Goal: Task Accomplishment & Management: Use online tool/utility

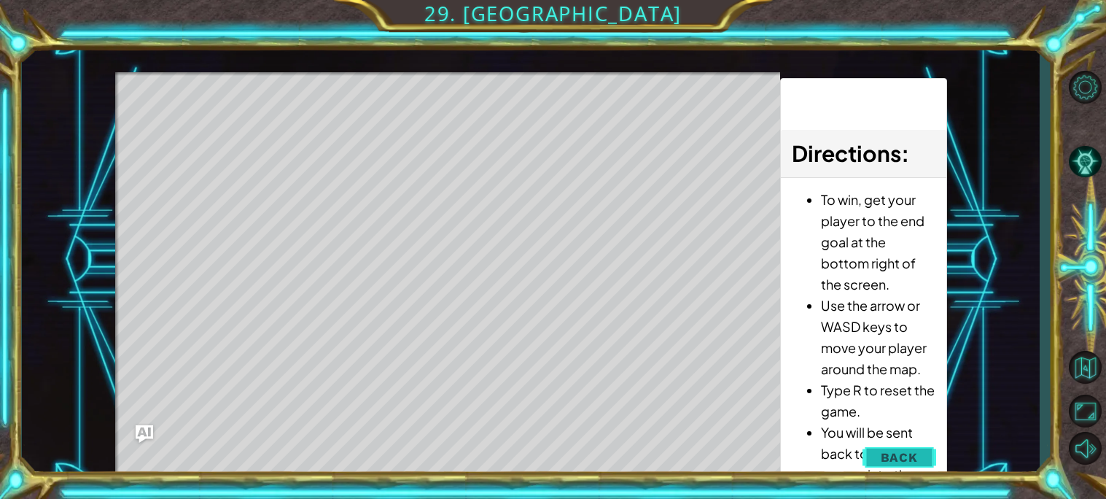
click at [913, 454] on span "Back" at bounding box center [899, 457] width 37 height 15
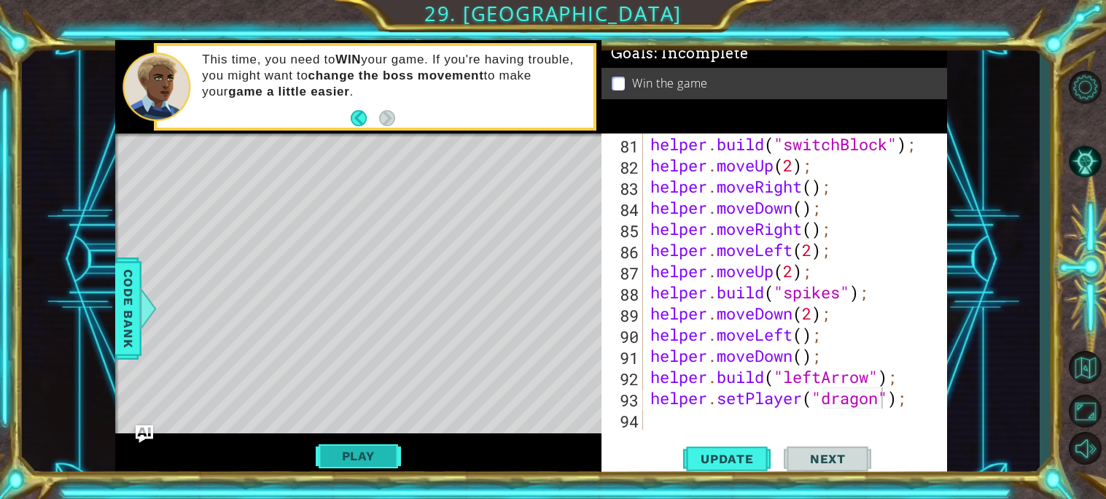
click at [372, 458] on button "Play" at bounding box center [358, 456] width 85 height 28
click at [846, 458] on span "Next" at bounding box center [828, 458] width 65 height 15
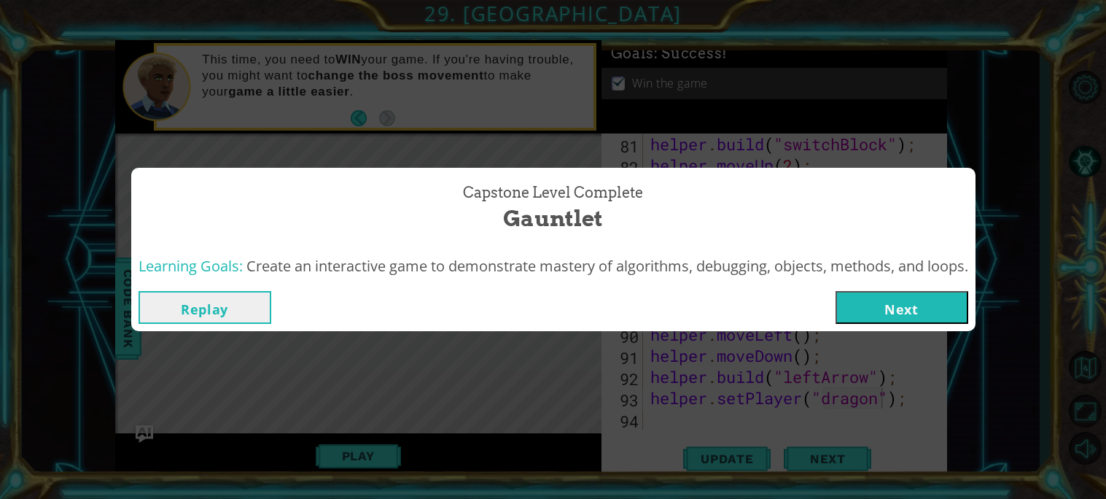
click at [886, 295] on button "Next" at bounding box center [902, 307] width 133 height 33
click at [886, 295] on body "1 ההההההההההההההההההההההההההההההההההההההההההההההההההההההההההההההההההההההההההההה…" at bounding box center [553, 249] width 1106 height 499
click at [883, 284] on body "1 ההההההההההההההההההההההההההההההההההההההההההההההההההההההההההההההההההההההההההההה…" at bounding box center [553, 249] width 1106 height 499
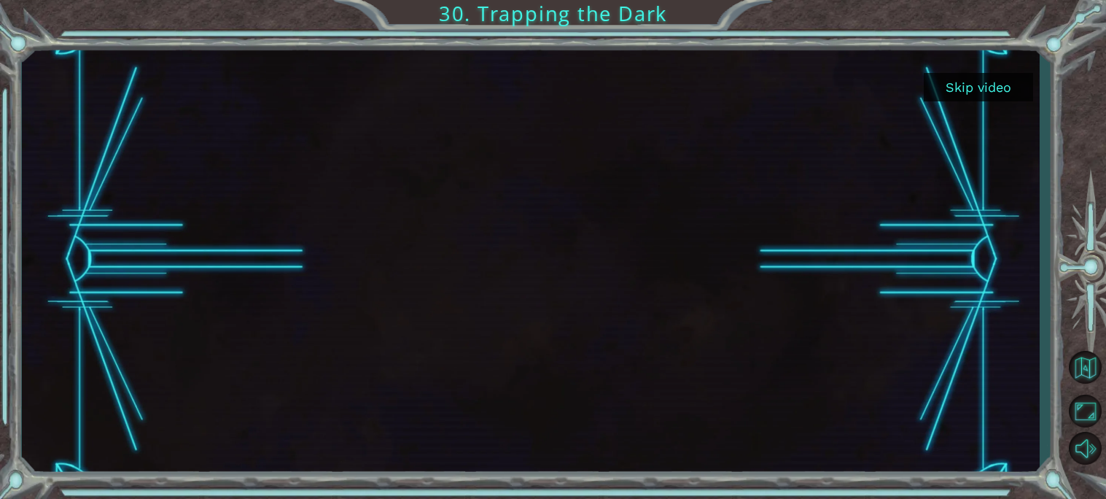
click at [966, 90] on button "Skip video" at bounding box center [978, 87] width 109 height 28
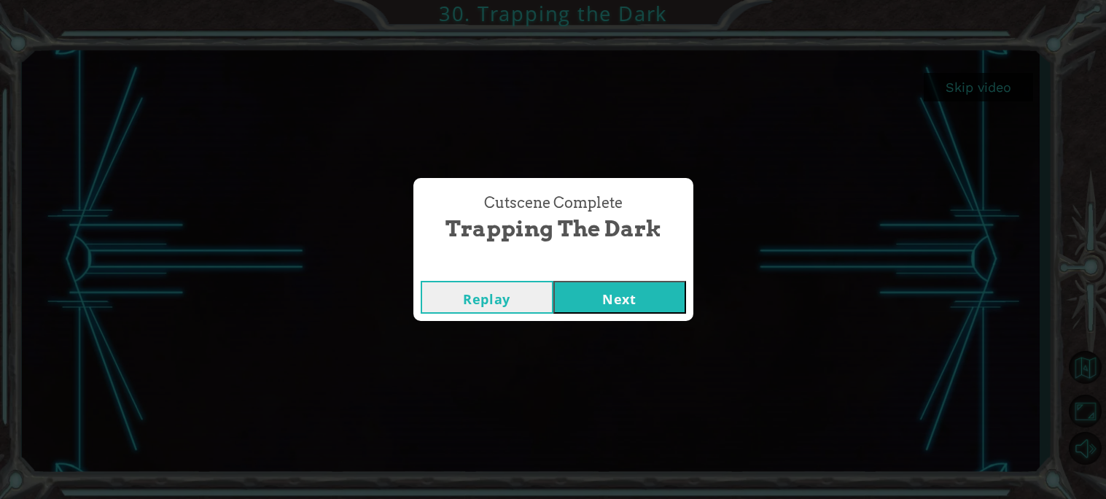
click at [629, 288] on button "Next" at bounding box center [620, 297] width 133 height 33
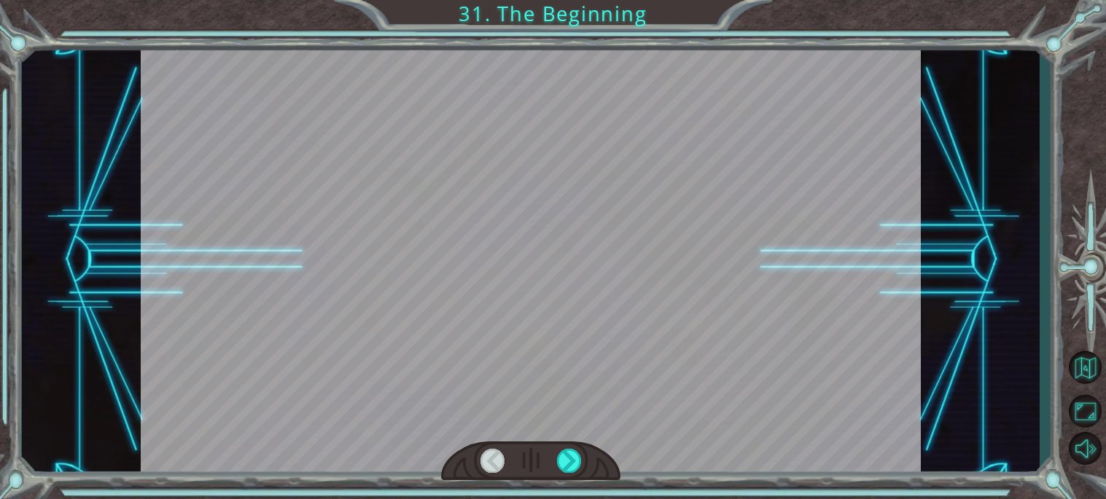
click at [562, 467] on div at bounding box center [569, 461] width 25 height 24
click at [573, 454] on div at bounding box center [569, 461] width 25 height 24
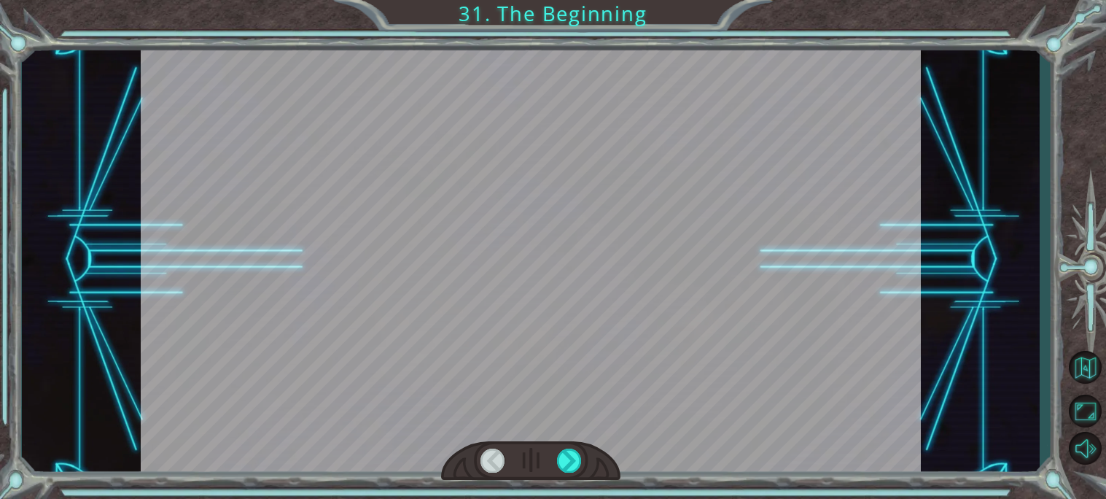
click at [573, 454] on div at bounding box center [569, 461] width 25 height 24
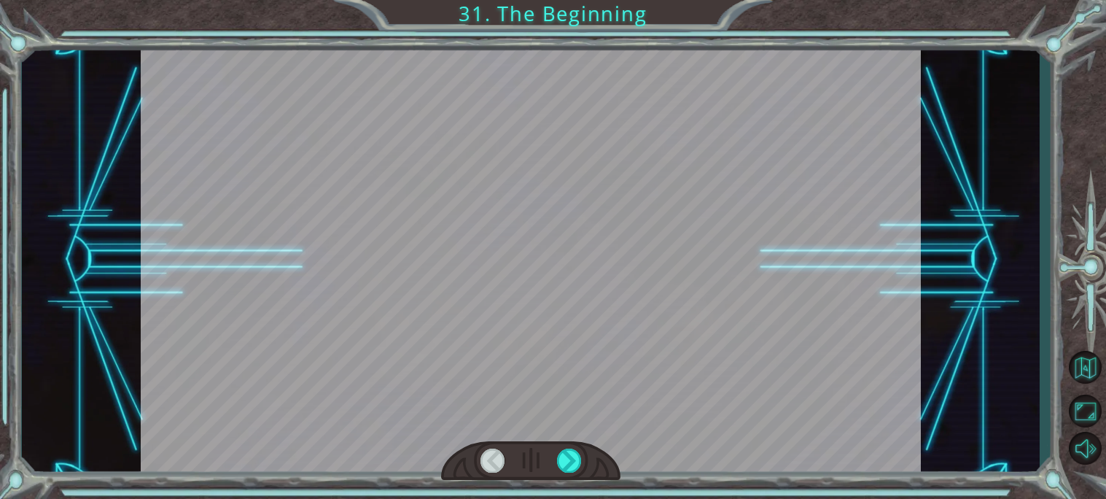
click at [573, 454] on div at bounding box center [569, 461] width 25 height 24
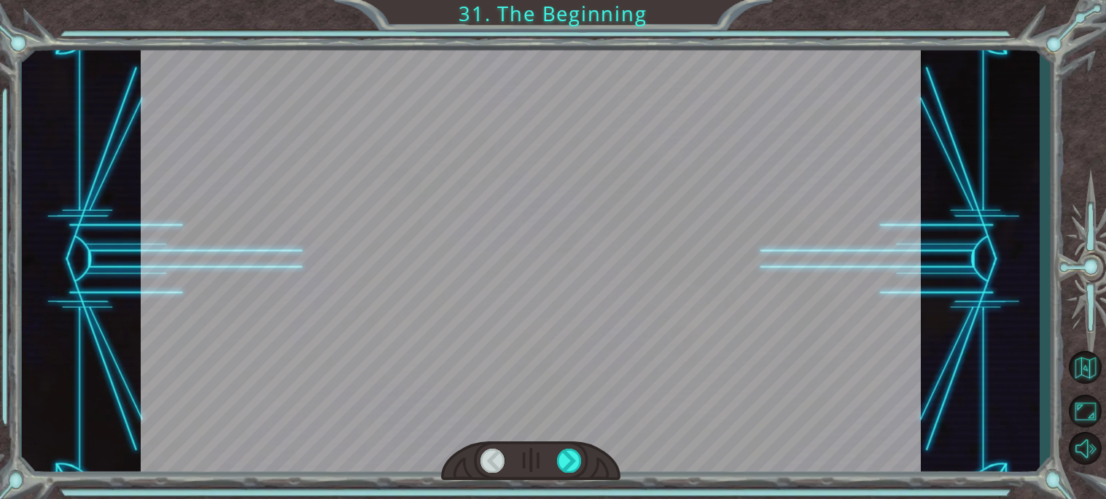
click at [573, 454] on div at bounding box center [569, 461] width 25 height 24
click at [570, 458] on div at bounding box center [569, 461] width 25 height 24
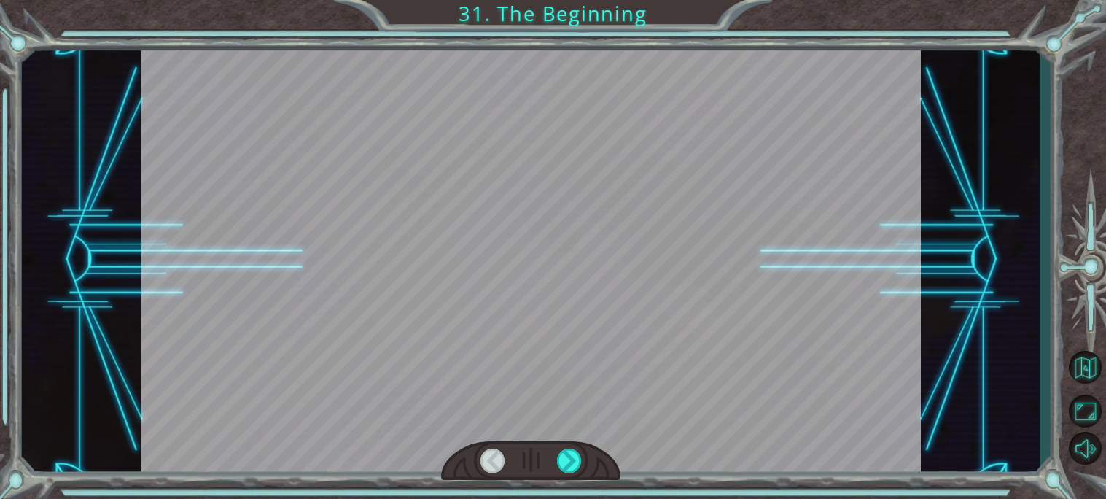
click at [570, 458] on div at bounding box center [569, 461] width 25 height 24
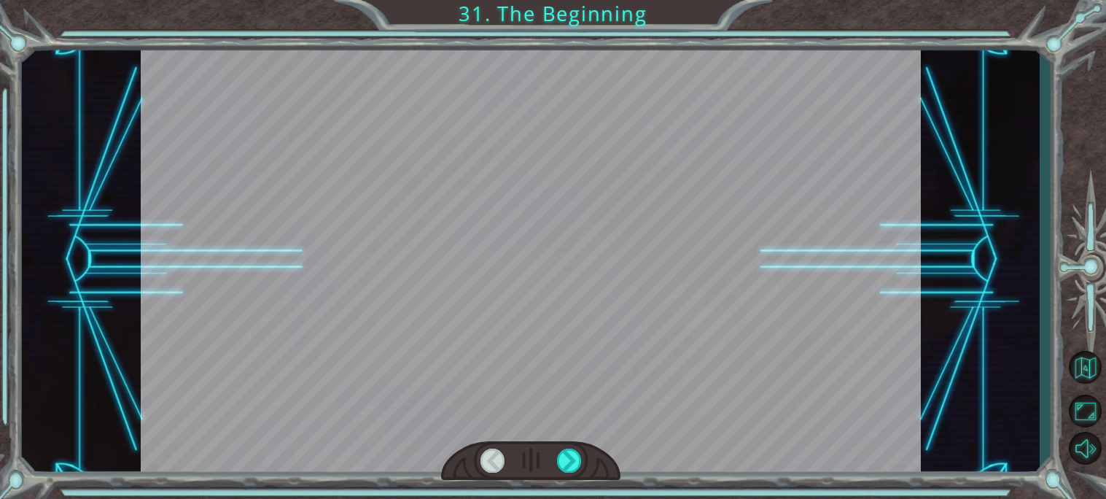
click at [570, 458] on div at bounding box center [569, 461] width 25 height 24
